Goal: Task Accomplishment & Management: Manage account settings

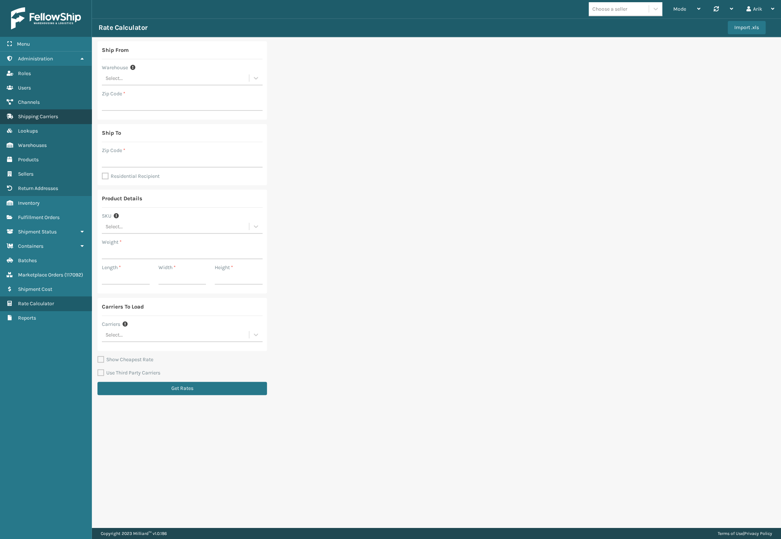
click at [36, 116] on span "Shipping Carriers" at bounding box center [38, 116] width 40 height 6
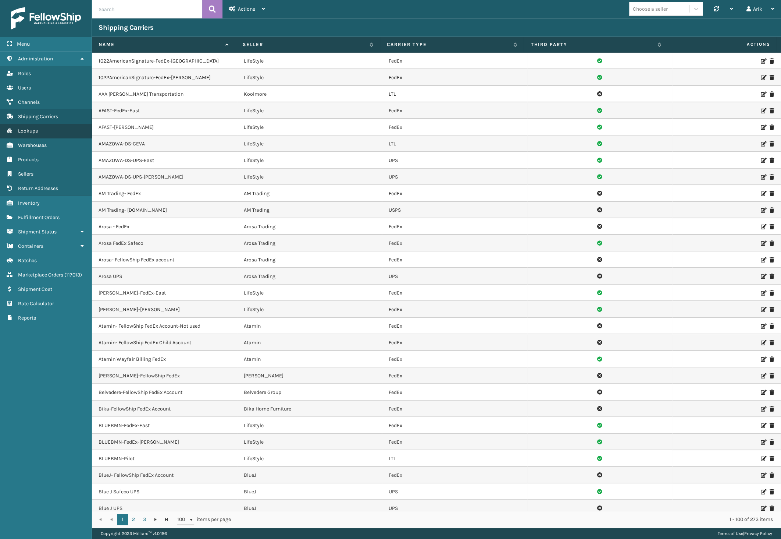
click at [40, 131] on link "Lookups" at bounding box center [46, 131] width 92 height 14
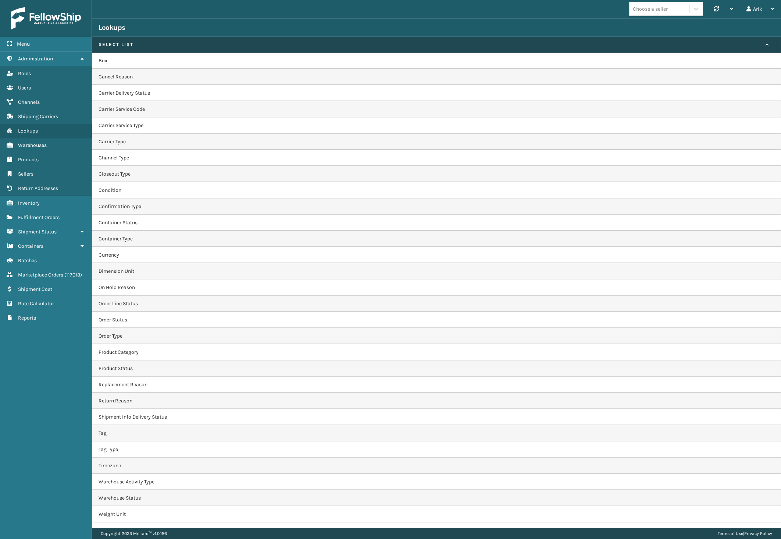
click at [151, 191] on td "Condition" at bounding box center [436, 190] width 689 height 16
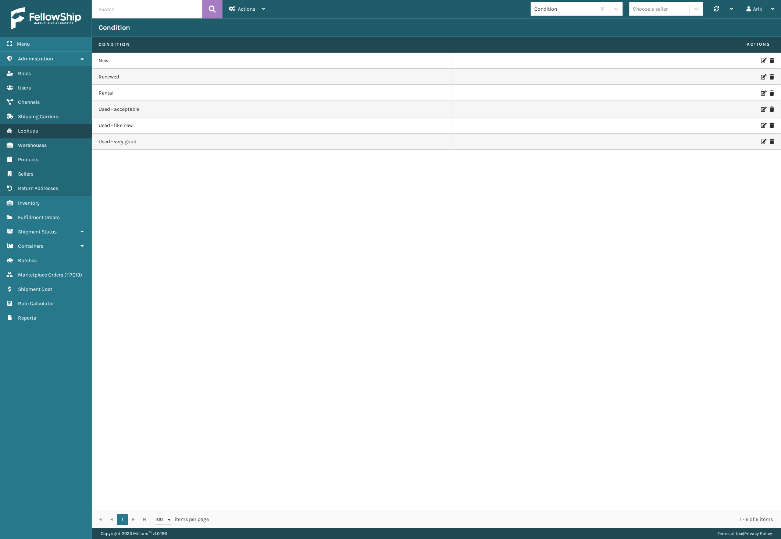
click at [22, 128] on span "Lookups" at bounding box center [28, 131] width 20 height 6
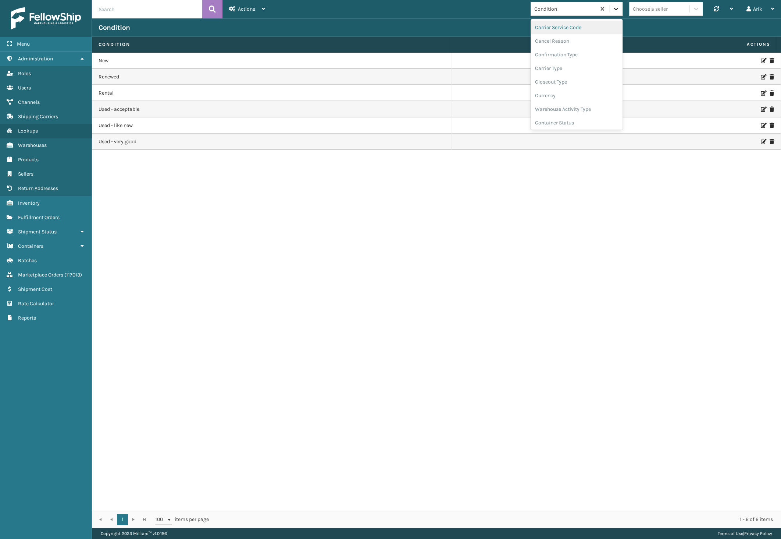
click at [613, 8] on icon at bounding box center [616, 8] width 7 height 7
click at [554, 68] on div "Carrier Type" at bounding box center [577, 68] width 92 height 14
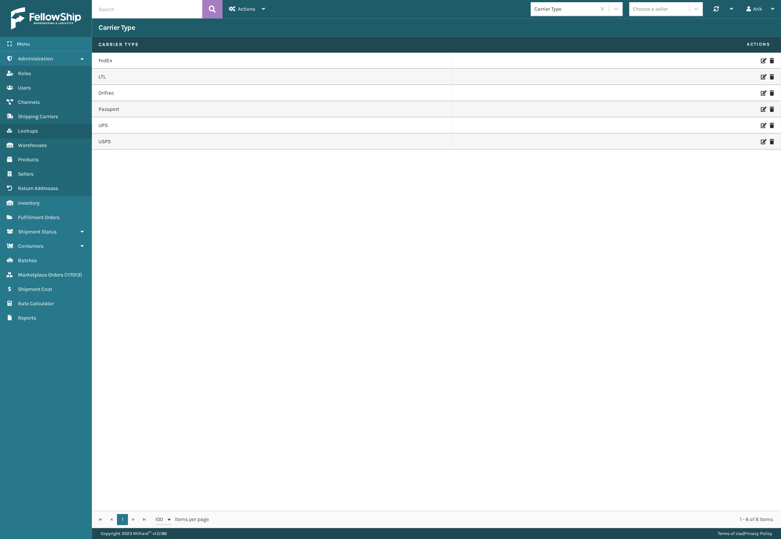
click at [129, 199] on div "FedEx LTL OnTrac Passport UPS USPS" at bounding box center [436, 282] width 689 height 458
click at [331, 239] on div "FedEx LTL OnTrac Passport UPS USPS" at bounding box center [436, 282] width 689 height 458
click at [32, 85] on link "Inventory Users" at bounding box center [46, 88] width 92 height 14
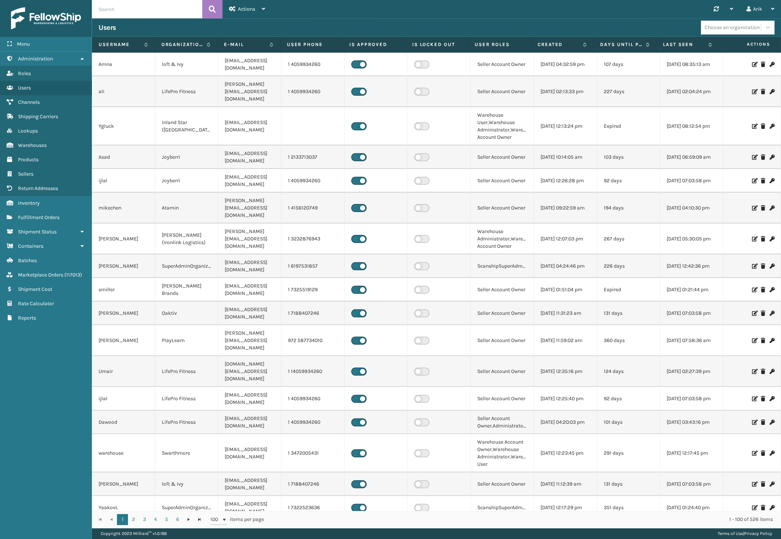
click at [126, 18] on div "Users Choose an organization" at bounding box center [436, 27] width 689 height 18
click at [125, 13] on input "text" at bounding box center [147, 9] width 110 height 18
type input "rob"
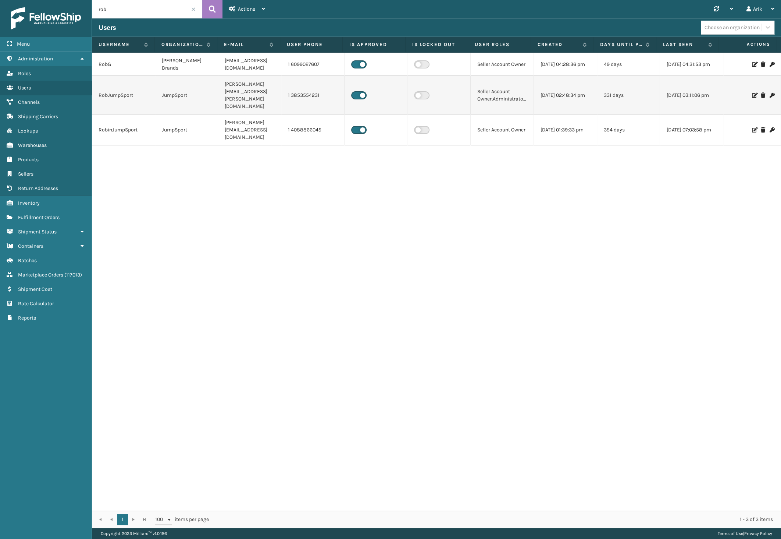
click at [752, 93] on icon at bounding box center [754, 95] width 4 height 5
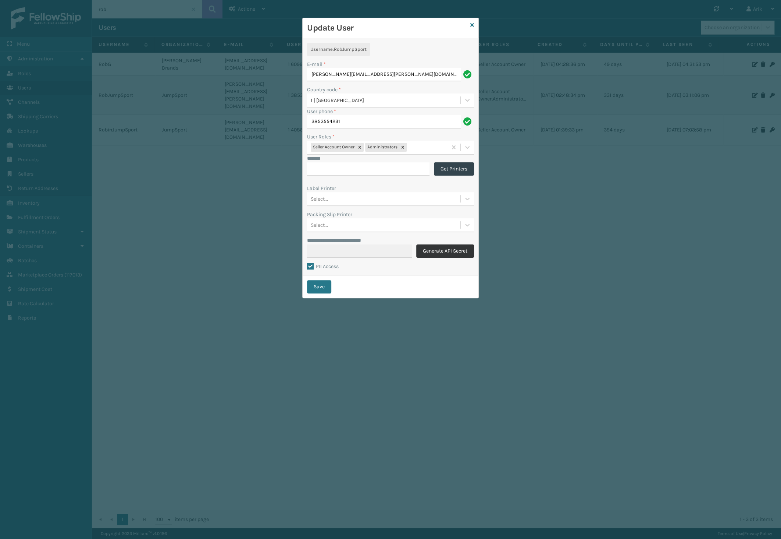
click at [443, 250] on button "Generate API Secret" at bounding box center [445, 250] width 58 height 13
type input "**********"
click at [318, 287] on button "Save" at bounding box center [319, 286] width 24 height 13
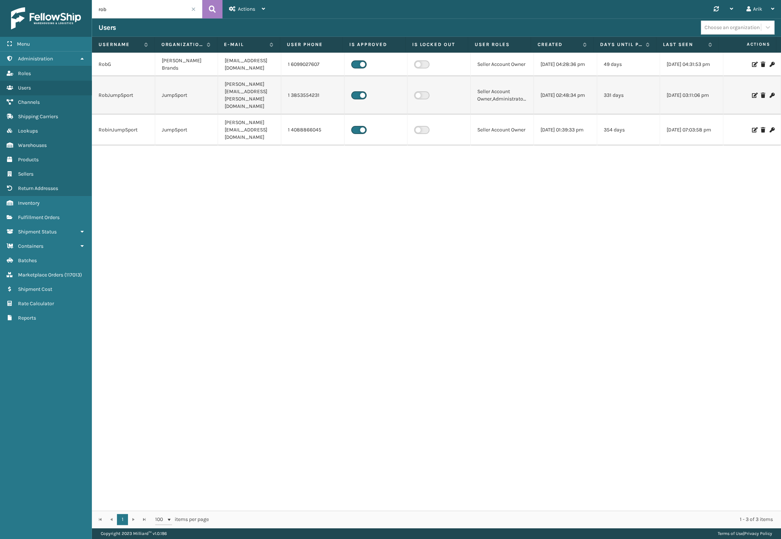
drag, startPoint x: 149, startPoint y: 88, endPoint x: 154, endPoint y: 88, distance: 5.5
click at [148, 88] on td "RobJumpSport" at bounding box center [123, 95] width 63 height 38
click at [752, 93] on icon at bounding box center [754, 95] width 4 height 5
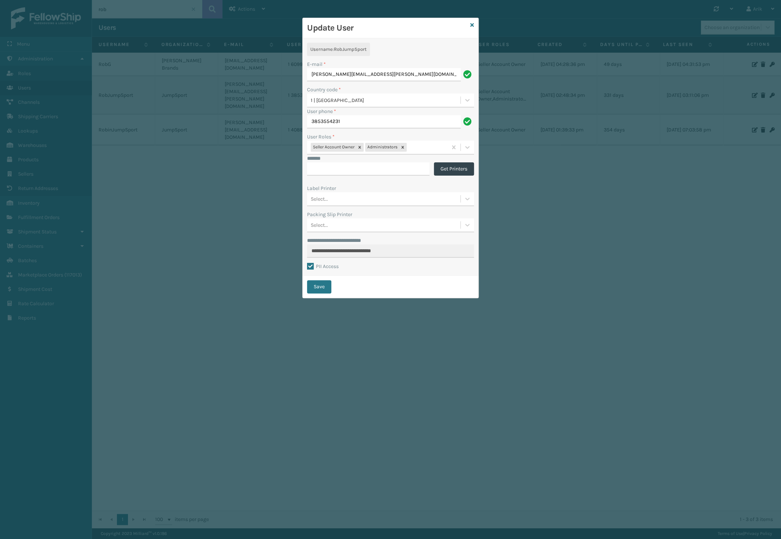
click at [144, 152] on div "**********" at bounding box center [390, 269] width 781 height 539
click at [320, 285] on button "Save" at bounding box center [319, 286] width 24 height 13
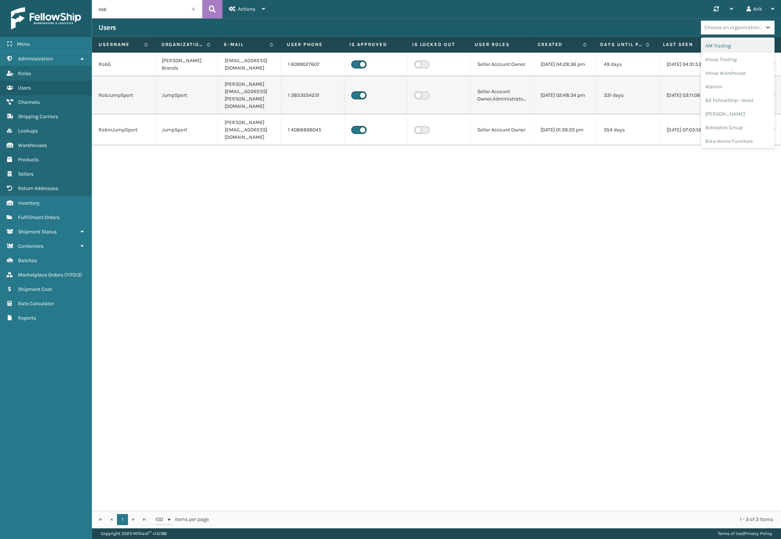
click at [721, 26] on div "Choose an organization" at bounding box center [732, 28] width 55 height 8
click at [724, 96] on div "JumpSport" at bounding box center [738, 103] width 74 height 14
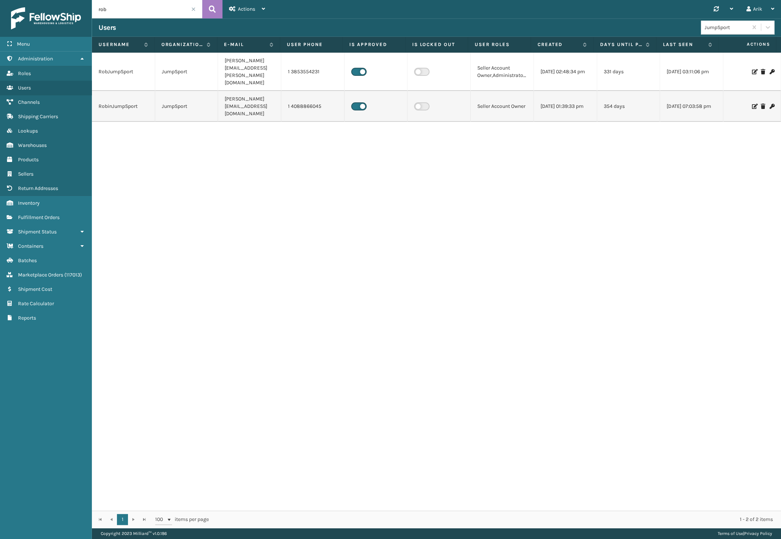
click at [194, 8] on span at bounding box center [193, 9] width 4 height 4
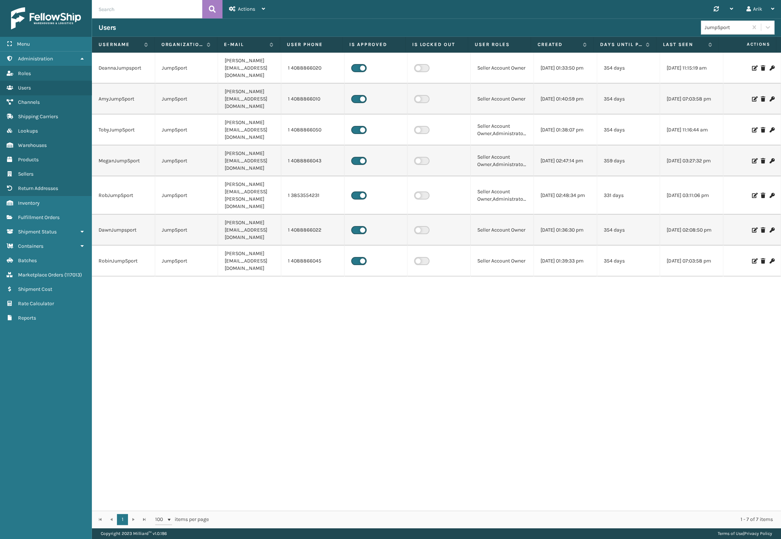
click at [752, 158] on icon at bounding box center [754, 160] width 4 height 5
